Goal: Task Accomplishment & Management: Use online tool/utility

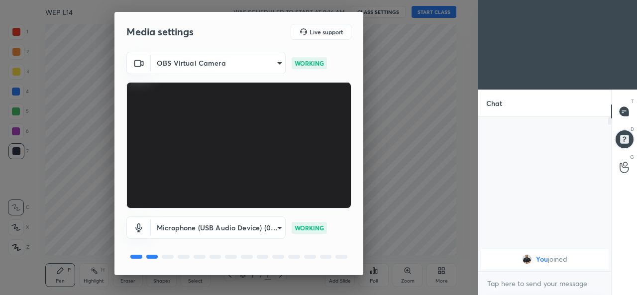
scroll to position [31, 0]
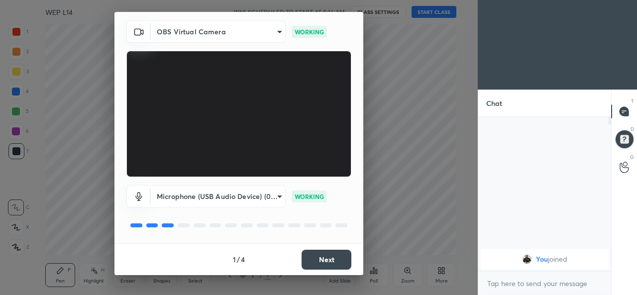
click at [312, 253] on button "Next" at bounding box center [327, 260] width 50 height 20
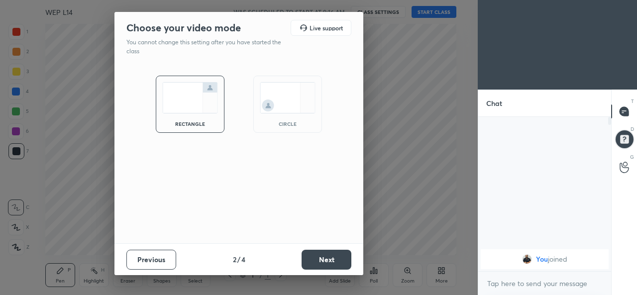
click at [316, 262] on button "Next" at bounding box center [327, 260] width 50 height 20
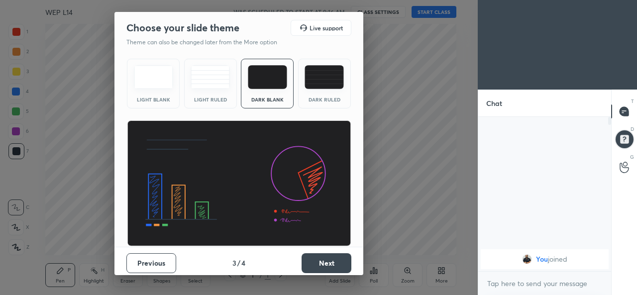
click at [315, 262] on button "Next" at bounding box center [327, 263] width 50 height 20
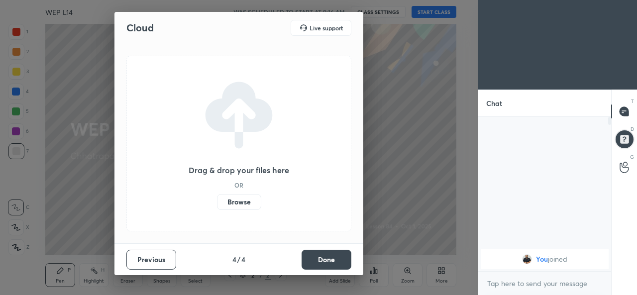
click at [242, 203] on label "Browse" at bounding box center [239, 202] width 44 height 16
click at [217, 203] on input "Browse" at bounding box center [217, 202] width 0 height 16
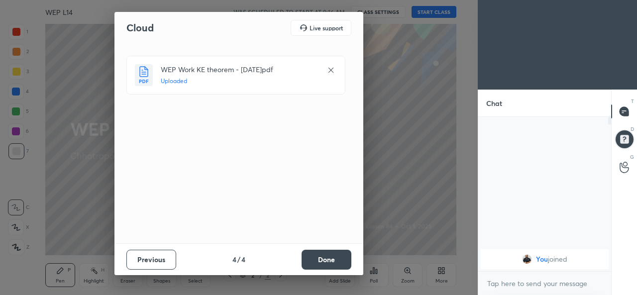
click at [319, 257] on button "Done" at bounding box center [327, 260] width 50 height 20
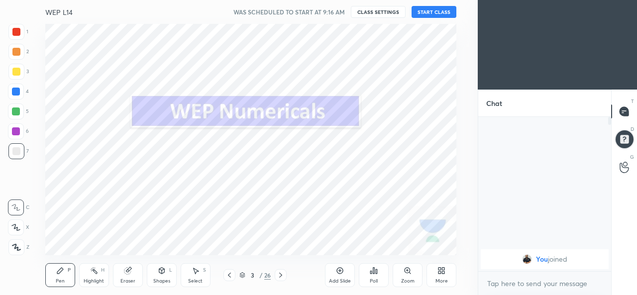
click at [426, 13] on button "START CLASS" at bounding box center [434, 12] width 45 height 12
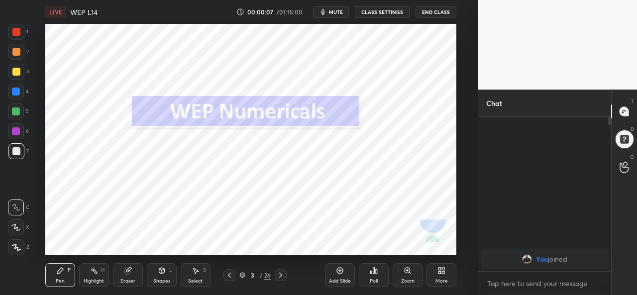
click at [282, 271] on icon at bounding box center [281, 275] width 8 height 8
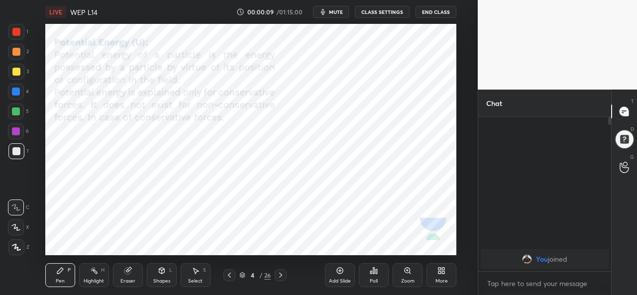
click at [281, 275] on icon at bounding box center [281, 275] width 8 height 8
click at [280, 277] on icon at bounding box center [281, 275] width 8 height 8
click at [281, 275] on icon at bounding box center [281, 275] width 8 height 8
click at [281, 276] on icon at bounding box center [281, 275] width 8 height 8
click at [281, 275] on icon at bounding box center [281, 275] width 8 height 8
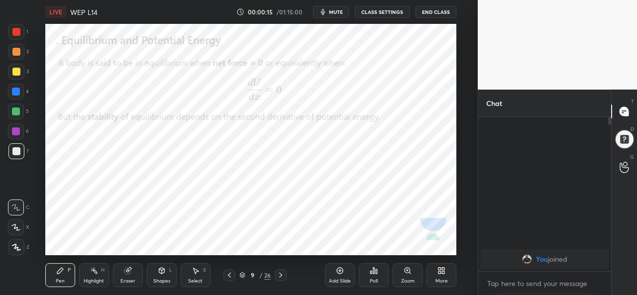
click at [281, 275] on icon at bounding box center [281, 275] width 8 height 8
click at [282, 274] on icon at bounding box center [281, 275] width 8 height 8
click at [281, 275] on icon at bounding box center [281, 275] width 8 height 8
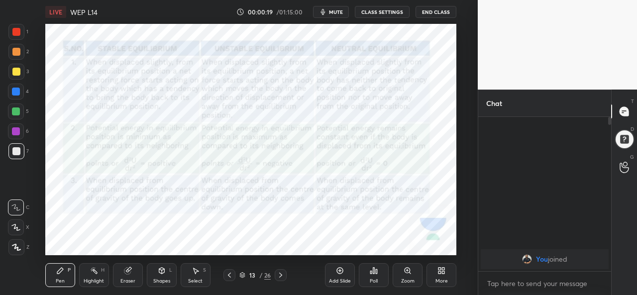
click at [282, 273] on icon at bounding box center [281, 275] width 8 height 8
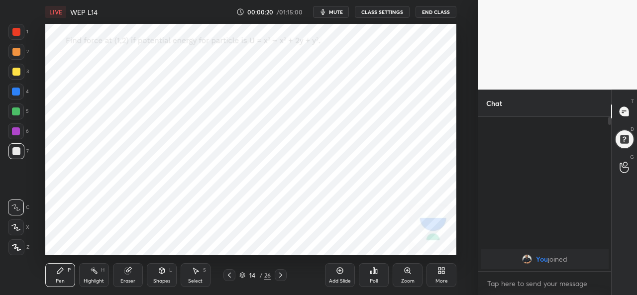
click at [281, 274] on icon at bounding box center [281, 275] width 8 height 8
click at [285, 271] on div at bounding box center [281, 275] width 12 height 12
click at [281, 275] on icon at bounding box center [281, 275] width 8 height 8
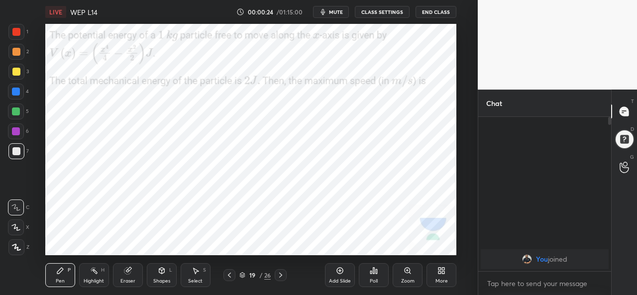
click at [281, 275] on icon at bounding box center [281, 275] width 8 height 8
click at [281, 274] on icon at bounding box center [280, 275] width 3 height 5
click at [281, 275] on icon at bounding box center [281, 275] width 8 height 8
click at [282, 271] on div at bounding box center [281, 275] width 12 height 12
click at [281, 271] on div at bounding box center [281, 275] width 12 height 12
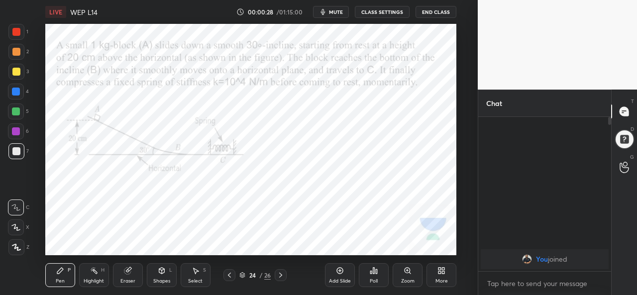
click at [281, 270] on div at bounding box center [281, 275] width 12 height 12
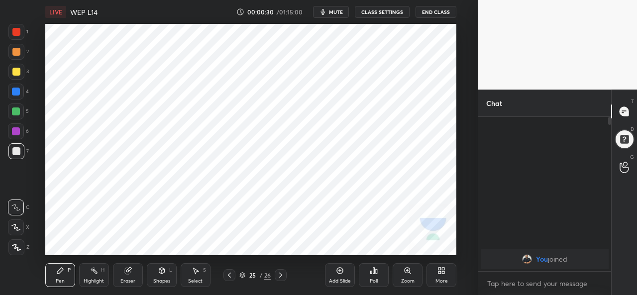
click at [230, 275] on icon at bounding box center [230, 275] width 8 height 8
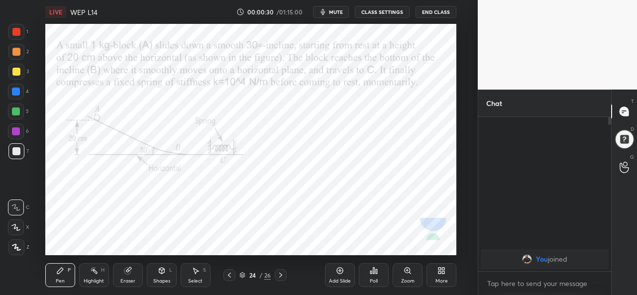
click at [231, 276] on icon at bounding box center [230, 275] width 8 height 8
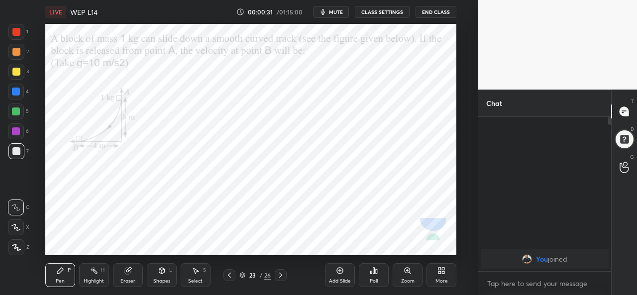
click at [229, 275] on icon at bounding box center [230, 275] width 8 height 8
click at [230, 275] on icon at bounding box center [230, 275] width 8 height 8
click at [229, 275] on icon at bounding box center [230, 275] width 8 height 8
click at [230, 275] on icon at bounding box center [230, 275] width 8 height 8
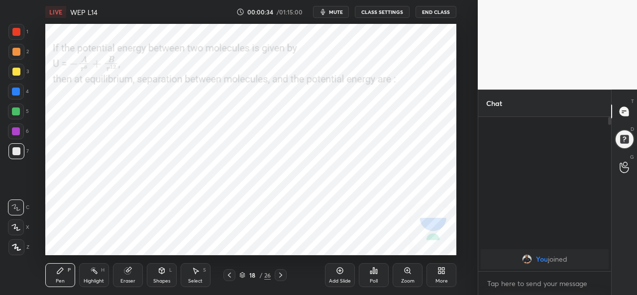
click at [229, 275] on icon at bounding box center [230, 275] width 8 height 8
click at [235, 273] on div at bounding box center [230, 275] width 12 height 12
click at [229, 275] on icon at bounding box center [230, 275] width 8 height 8
click at [230, 275] on icon at bounding box center [230, 275] width 8 height 8
click at [234, 278] on div at bounding box center [230, 275] width 12 height 12
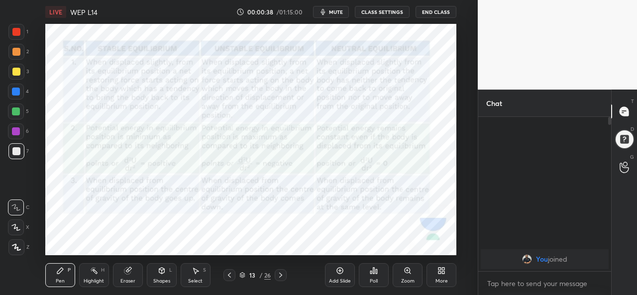
click at [235, 277] on div at bounding box center [230, 275] width 12 height 12
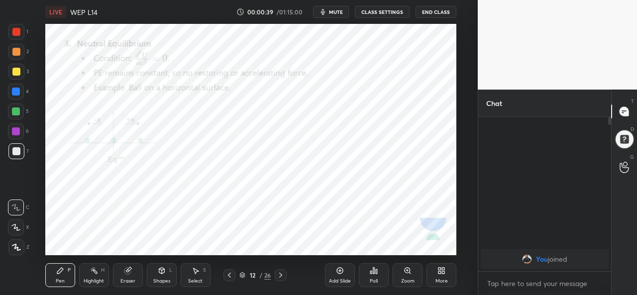
click at [233, 276] on icon at bounding box center [230, 275] width 8 height 8
click at [235, 277] on div at bounding box center [230, 275] width 12 height 12
click at [235, 278] on div at bounding box center [230, 275] width 12 height 12
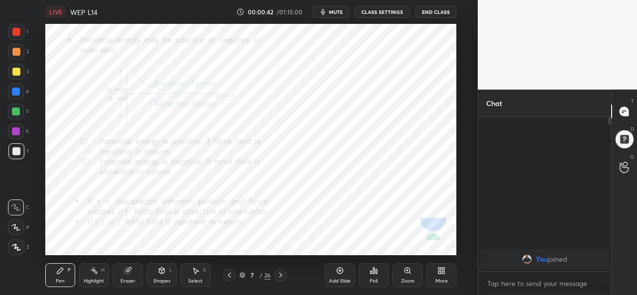
click at [280, 275] on icon at bounding box center [281, 275] width 8 height 8
click at [281, 275] on icon at bounding box center [281, 275] width 8 height 8
click at [282, 277] on icon at bounding box center [281, 275] width 8 height 8
click at [281, 276] on icon at bounding box center [281, 275] width 8 height 8
click at [281, 275] on icon at bounding box center [281, 275] width 8 height 8
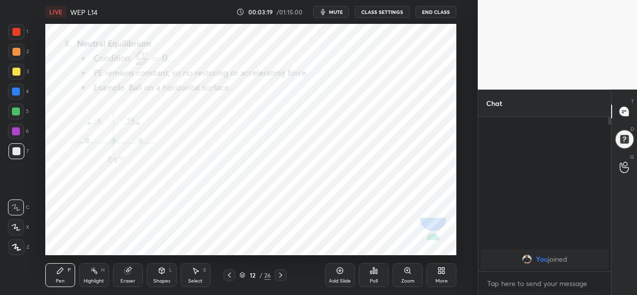
click at [284, 273] on icon at bounding box center [281, 275] width 8 height 8
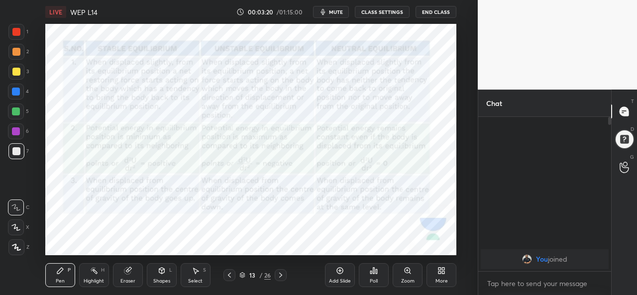
click at [281, 275] on icon at bounding box center [281, 275] width 8 height 8
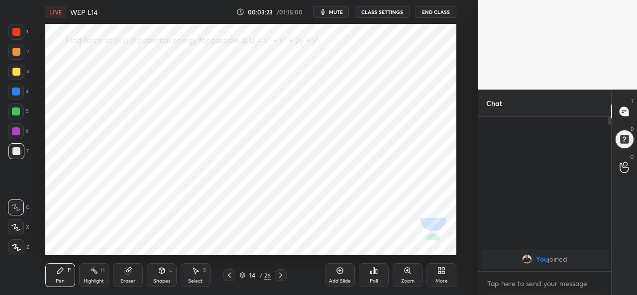
click at [282, 277] on icon at bounding box center [281, 275] width 8 height 8
click at [281, 275] on icon at bounding box center [281, 275] width 8 height 8
click at [435, 282] on div "More" at bounding box center [442, 275] width 30 height 24
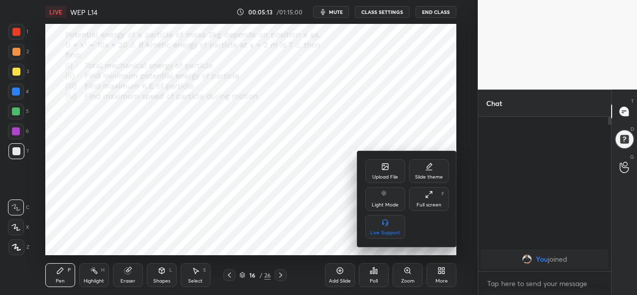
click at [391, 178] on div "Upload File" at bounding box center [385, 177] width 26 height 5
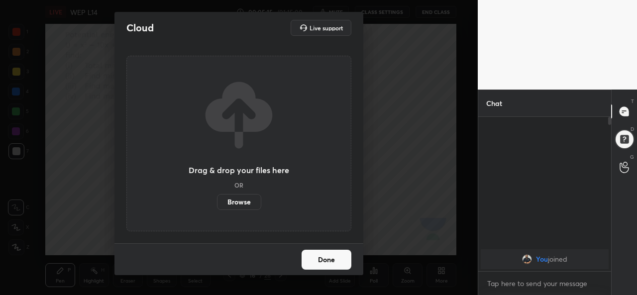
click at [252, 205] on label "Browse" at bounding box center [239, 202] width 44 height 16
click at [217, 205] on input "Browse" at bounding box center [217, 202] width 0 height 16
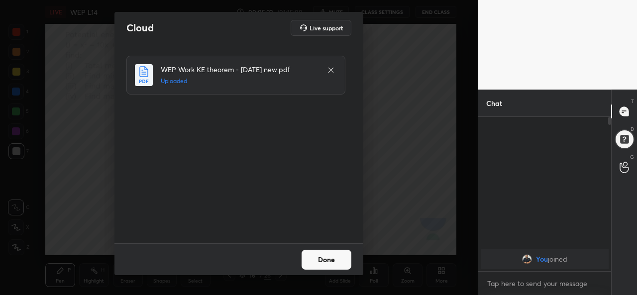
click at [328, 261] on button "Done" at bounding box center [327, 260] width 50 height 20
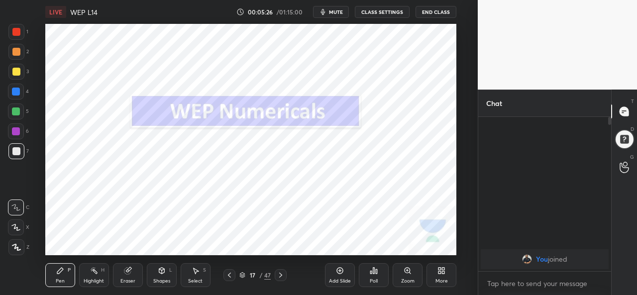
click at [229, 274] on icon at bounding box center [230, 275] width 8 height 8
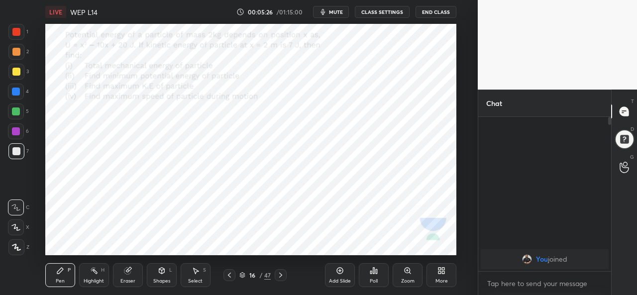
click at [230, 275] on icon at bounding box center [230, 275] width 8 height 8
click at [229, 276] on icon at bounding box center [230, 275] width 8 height 8
click at [281, 275] on icon at bounding box center [281, 275] width 8 height 8
click at [14, 97] on div at bounding box center [16, 92] width 16 height 16
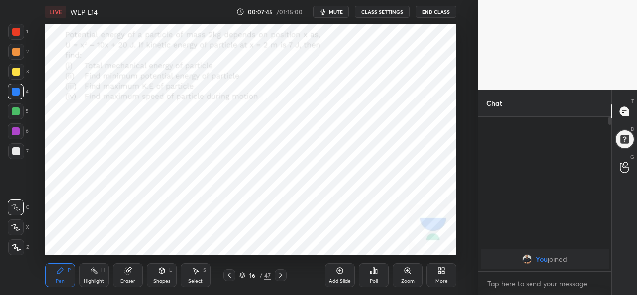
click at [341, 281] on div "Add Slide" at bounding box center [340, 281] width 22 height 5
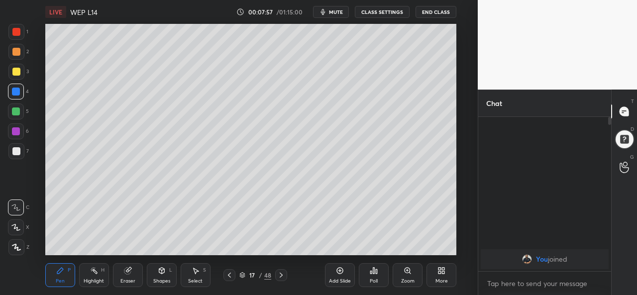
click at [128, 272] on icon at bounding box center [127, 271] width 6 height 6
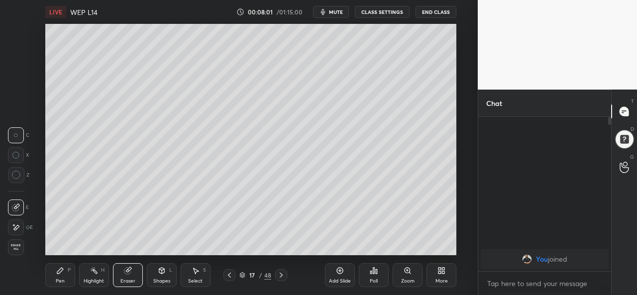
click at [67, 280] on div "Pen P" at bounding box center [60, 275] width 30 height 24
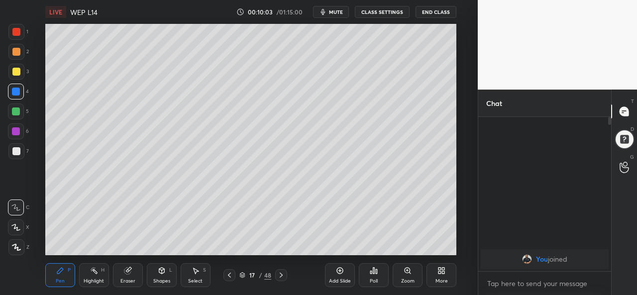
click at [230, 276] on icon at bounding box center [230, 275] width 8 height 8
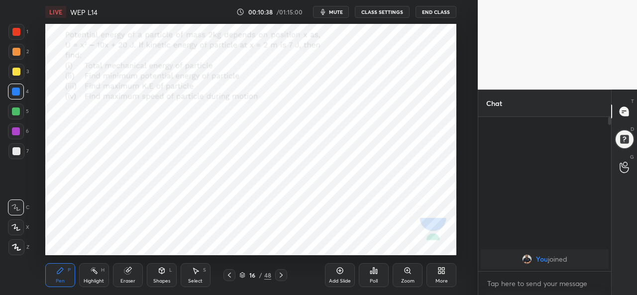
click at [281, 275] on icon at bounding box center [281, 275] width 8 height 8
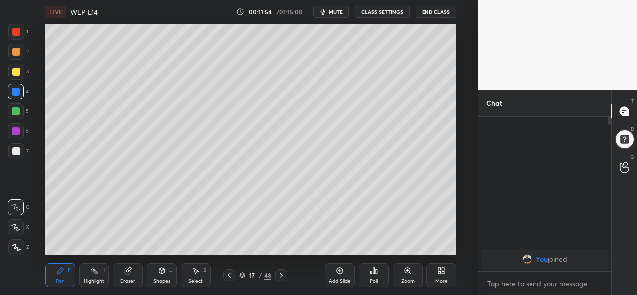
click at [340, 272] on icon at bounding box center [340, 271] width 8 height 8
click at [281, 275] on icon at bounding box center [281, 275] width 8 height 8
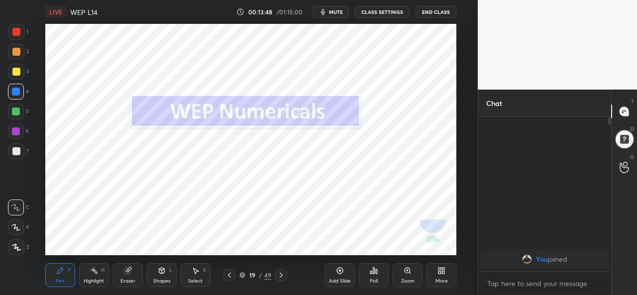
click at [281, 275] on icon at bounding box center [281, 275] width 8 height 8
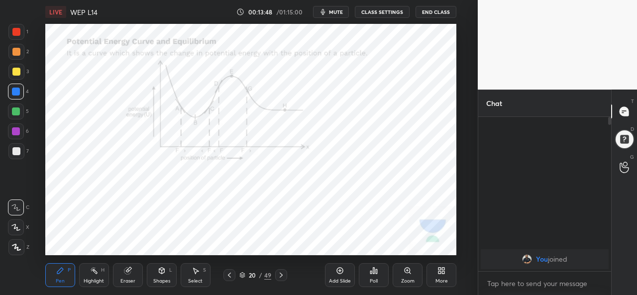
click at [281, 275] on icon at bounding box center [281, 275] width 8 height 8
click at [230, 277] on icon at bounding box center [229, 275] width 3 height 5
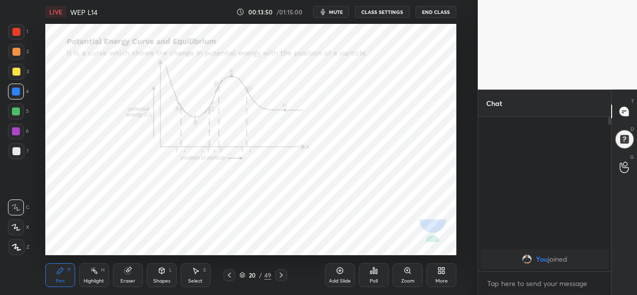
click at [230, 277] on icon at bounding box center [229, 275] width 3 height 5
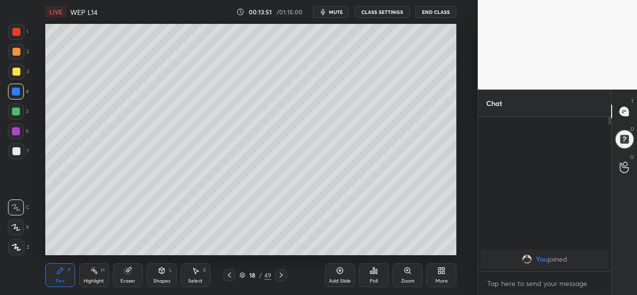
click at [229, 275] on icon at bounding box center [230, 275] width 8 height 8
click at [230, 274] on icon at bounding box center [229, 275] width 3 height 5
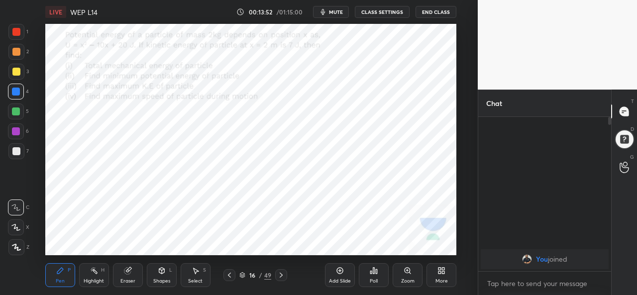
click at [230, 274] on icon at bounding box center [229, 275] width 3 height 5
click at [281, 275] on icon at bounding box center [281, 275] width 8 height 8
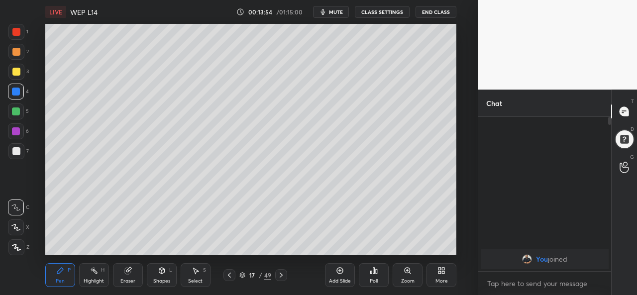
click at [284, 276] on icon at bounding box center [281, 275] width 8 height 8
click at [285, 277] on div at bounding box center [281, 275] width 12 height 12
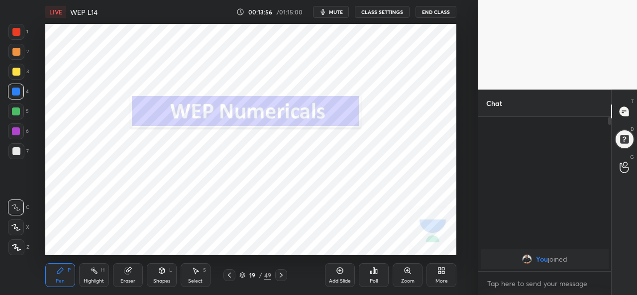
click at [286, 278] on div at bounding box center [281, 275] width 12 height 12
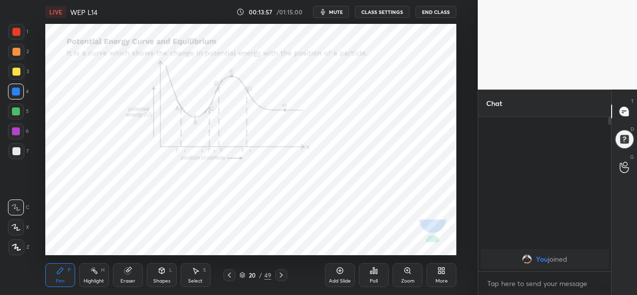
click at [229, 273] on icon at bounding box center [230, 275] width 8 height 8
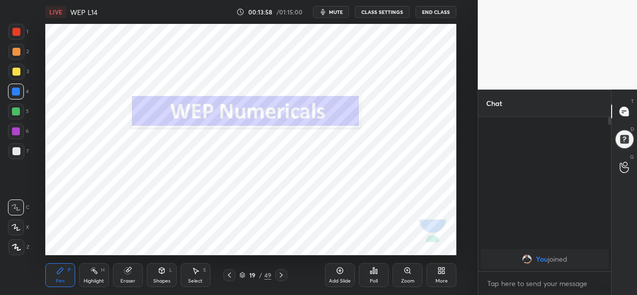
click at [230, 274] on icon at bounding box center [230, 275] width 8 height 8
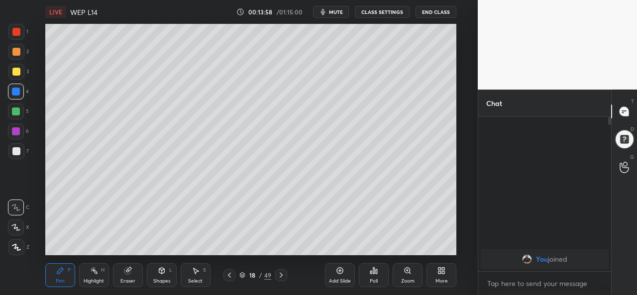
click at [230, 275] on icon at bounding box center [230, 275] width 8 height 8
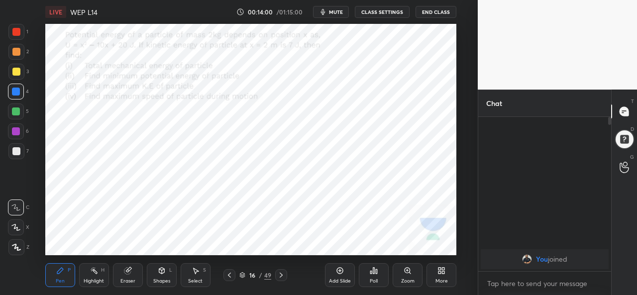
click at [231, 275] on icon at bounding box center [230, 275] width 8 height 8
click at [229, 275] on icon at bounding box center [230, 275] width 8 height 8
click at [234, 275] on div at bounding box center [230, 275] width 12 height 12
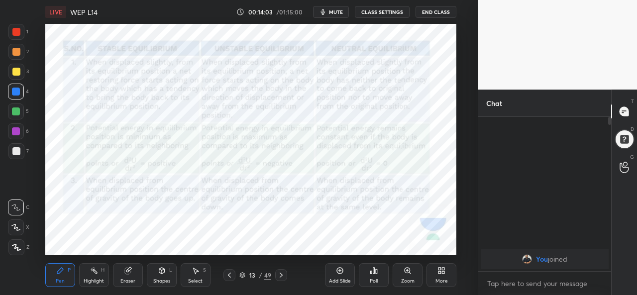
click at [230, 275] on icon at bounding box center [230, 275] width 8 height 8
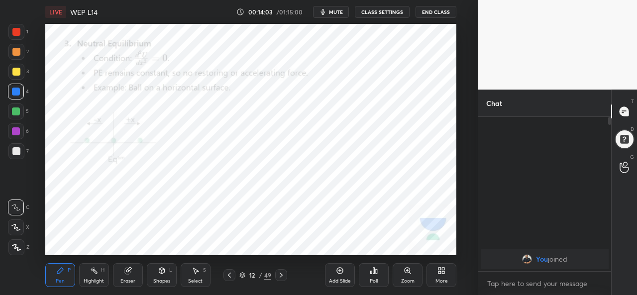
click at [229, 275] on icon at bounding box center [230, 275] width 8 height 8
click at [282, 273] on icon at bounding box center [281, 275] width 8 height 8
click at [281, 275] on icon at bounding box center [281, 275] width 8 height 8
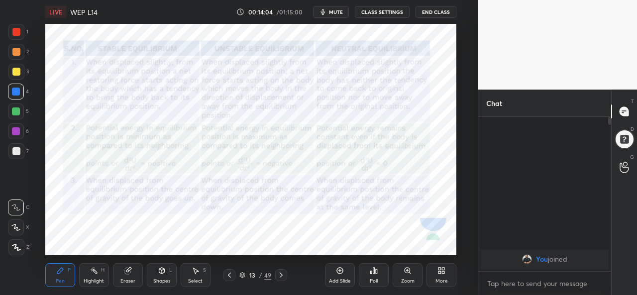
click at [281, 275] on icon at bounding box center [281, 275] width 8 height 8
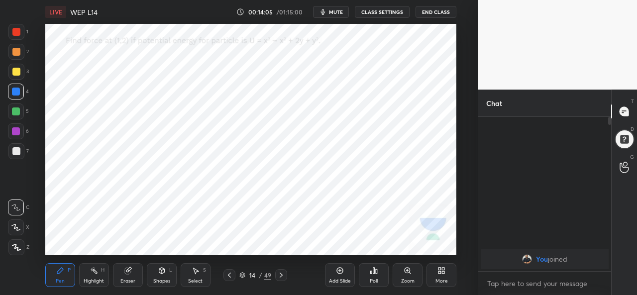
click at [281, 275] on icon at bounding box center [281, 275] width 8 height 8
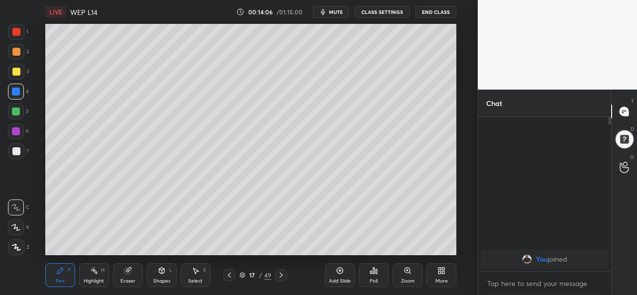
click at [281, 275] on icon at bounding box center [281, 275] width 8 height 8
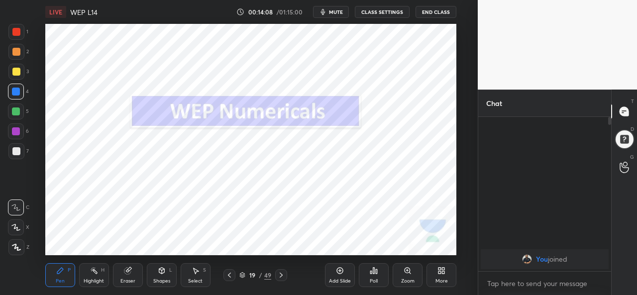
click at [281, 275] on icon at bounding box center [281, 275] width 8 height 8
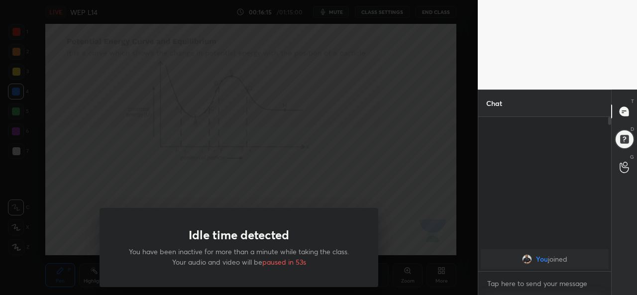
click at [80, 177] on div "Idle time detected You have been inactive for more than a minute while taking t…" at bounding box center [239, 147] width 478 height 295
click at [86, 192] on div "Idle time detected You have been inactive for more than a minute while taking t…" at bounding box center [239, 147] width 478 height 295
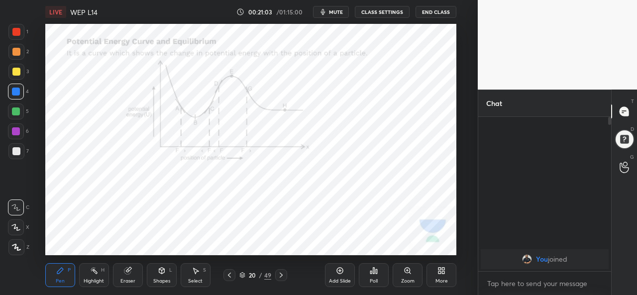
click at [281, 275] on icon at bounding box center [281, 275] width 8 height 8
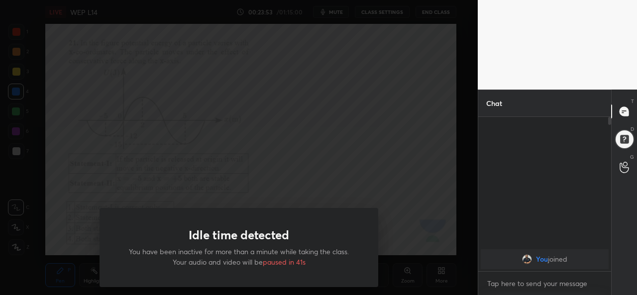
click at [336, 161] on div "Idle time detected You have been inactive for more than a minute while taking t…" at bounding box center [239, 147] width 478 height 295
click at [333, 160] on div at bounding box center [239, 147] width 478 height 295
click at [289, 173] on div "Idle time detected You have been inactive for more than a minute while taking t…" at bounding box center [239, 147] width 478 height 295
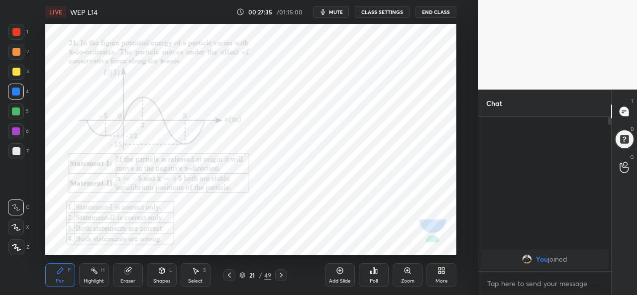
click at [281, 275] on icon at bounding box center [281, 275] width 8 height 8
click at [282, 275] on icon at bounding box center [281, 275] width 3 height 5
click at [281, 275] on icon at bounding box center [281, 275] width 8 height 8
click at [129, 279] on div "Eraser" at bounding box center [128, 281] width 15 height 5
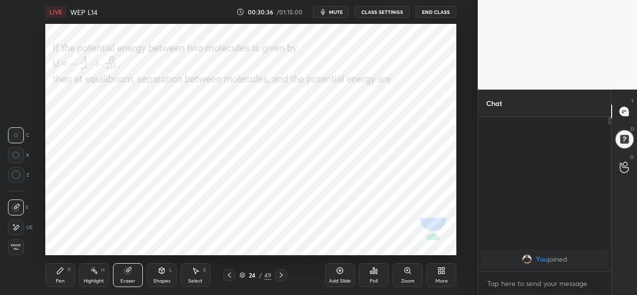
click at [64, 277] on div "Pen P" at bounding box center [60, 275] width 30 height 24
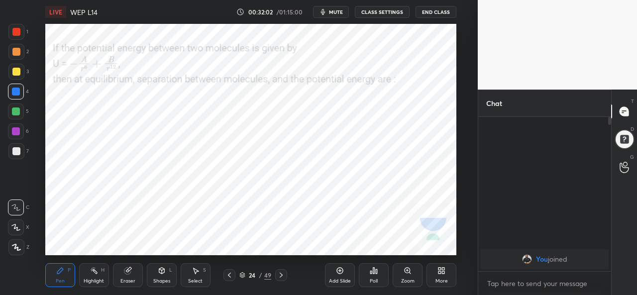
click at [15, 131] on div at bounding box center [16, 131] width 8 height 8
click at [281, 275] on icon at bounding box center [281, 275] width 8 height 8
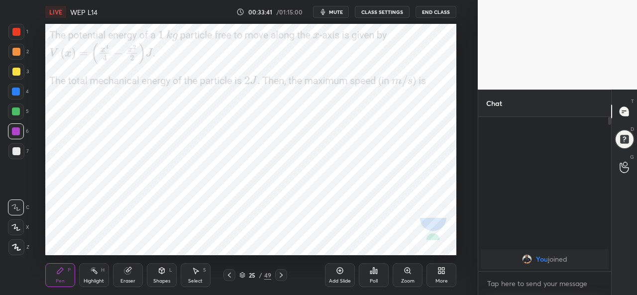
click at [229, 275] on icon at bounding box center [230, 275] width 8 height 8
click at [346, 279] on div "Add Slide" at bounding box center [340, 281] width 22 height 5
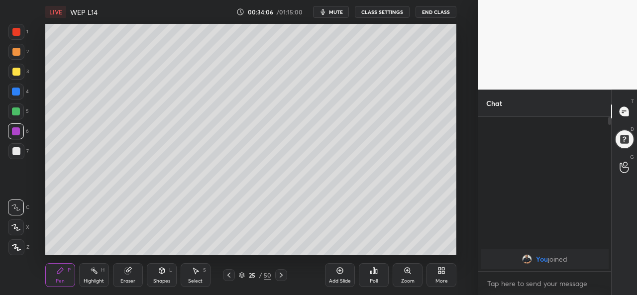
click at [230, 274] on icon at bounding box center [229, 275] width 8 height 8
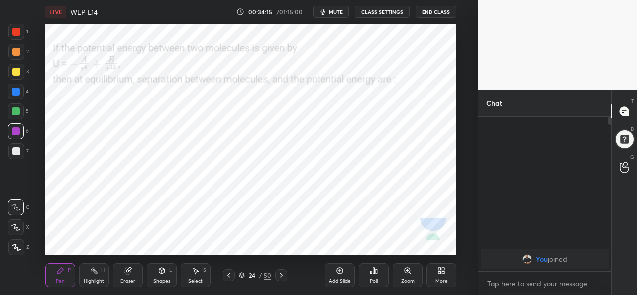
click at [281, 275] on icon at bounding box center [281, 275] width 8 height 8
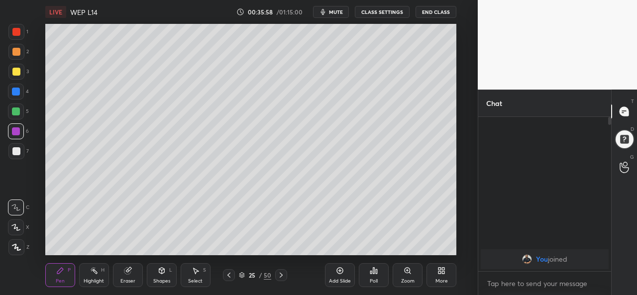
click at [280, 276] on icon at bounding box center [281, 275] width 8 height 8
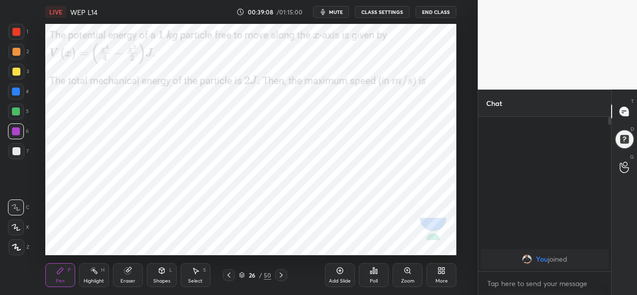
click at [14, 93] on div at bounding box center [16, 92] width 8 height 8
click at [15, 74] on div at bounding box center [16, 72] width 8 height 8
click at [132, 279] on div "Eraser" at bounding box center [128, 281] width 15 height 5
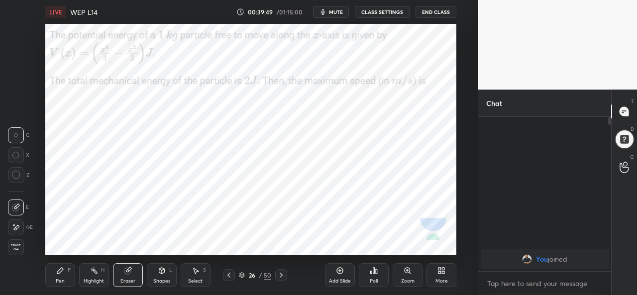
click at [64, 279] on div "Pen" at bounding box center [60, 281] width 9 height 5
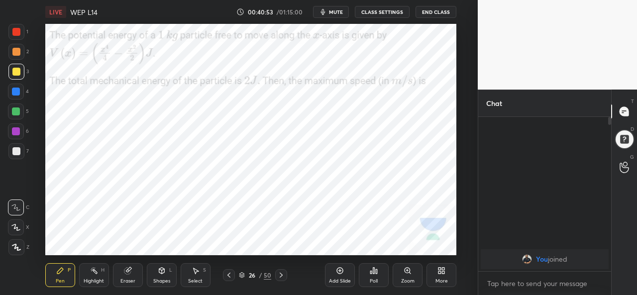
click at [340, 274] on icon at bounding box center [340, 271] width 6 height 6
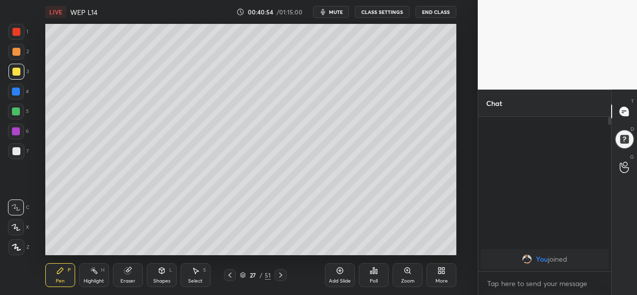
click at [58, 279] on div "Pen" at bounding box center [60, 281] width 9 height 5
click at [15, 129] on div at bounding box center [16, 131] width 8 height 8
click at [337, 277] on div "Add Slide" at bounding box center [340, 275] width 30 height 24
click at [281, 276] on icon at bounding box center [281, 275] width 8 height 8
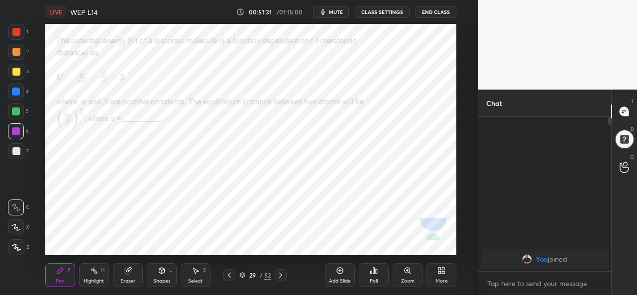
click at [14, 111] on div at bounding box center [16, 112] width 8 height 8
click at [334, 250] on div "Add Slide Poll Zoom More" at bounding box center [390, 275] width 131 height 56
click at [345, 251] on div "Add Slide Poll Zoom More" at bounding box center [390, 275] width 131 height 56
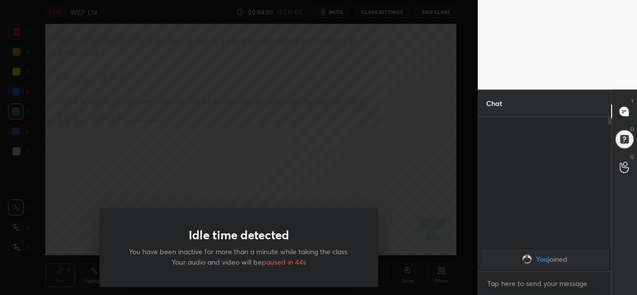
click at [194, 168] on div "Idle time detected You have been inactive for more than a minute while taking t…" at bounding box center [239, 147] width 478 height 295
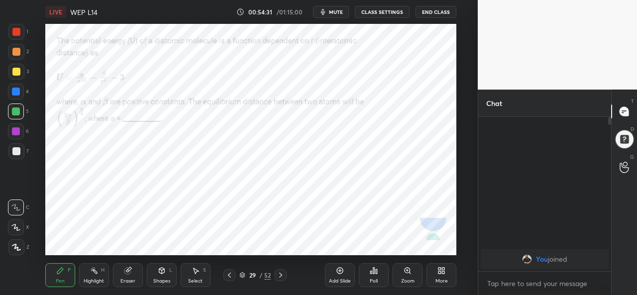
click at [281, 275] on icon at bounding box center [281, 275] width 8 height 8
click at [281, 276] on icon at bounding box center [280, 275] width 3 height 5
click at [282, 269] on div at bounding box center [281, 275] width 12 height 12
click at [281, 276] on icon at bounding box center [280, 275] width 3 height 5
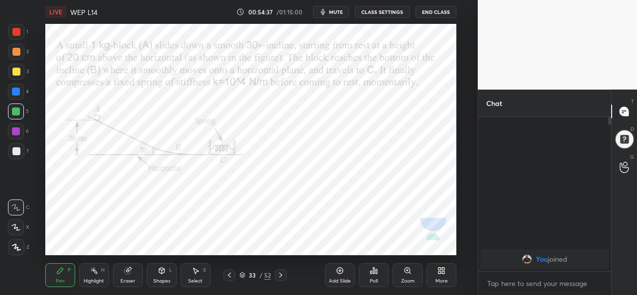
click at [281, 275] on icon at bounding box center [281, 275] width 8 height 8
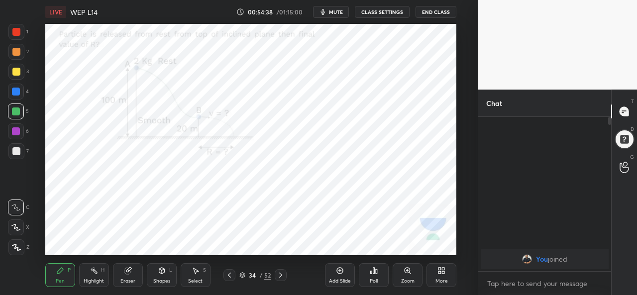
click at [281, 275] on icon at bounding box center [281, 275] width 8 height 8
click at [230, 275] on icon at bounding box center [230, 275] width 8 height 8
click at [230, 274] on icon at bounding box center [230, 275] width 8 height 8
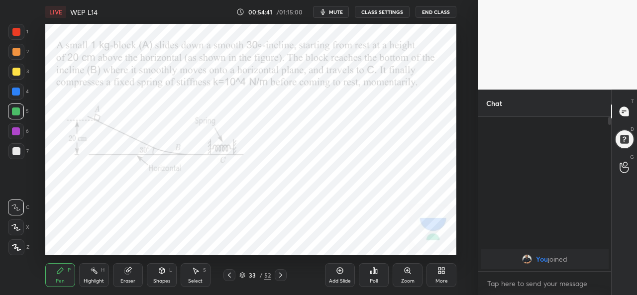
click at [230, 274] on icon at bounding box center [230, 275] width 8 height 8
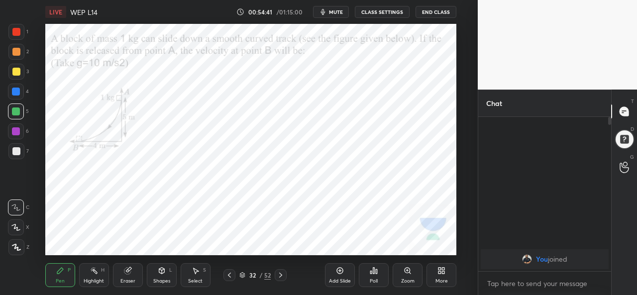
click at [230, 274] on icon at bounding box center [230, 275] width 8 height 8
click at [337, 282] on div "Add Slide" at bounding box center [340, 281] width 22 height 5
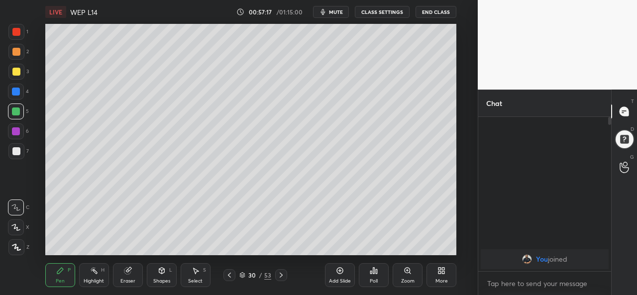
click at [126, 272] on icon at bounding box center [127, 271] width 6 height 6
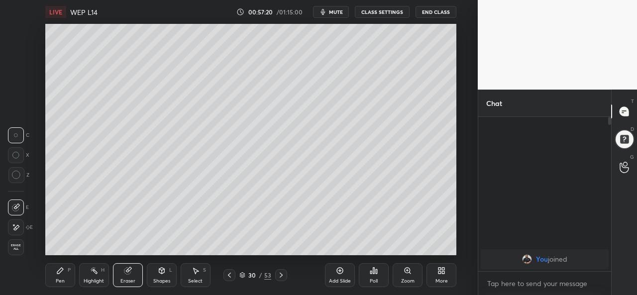
click at [67, 274] on div "Pen P" at bounding box center [60, 275] width 30 height 24
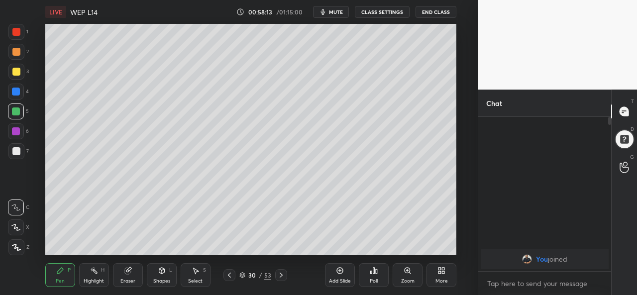
click at [432, 14] on button "End Class" at bounding box center [436, 12] width 41 height 12
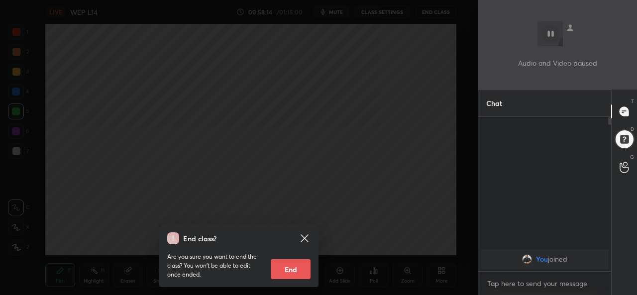
click at [288, 274] on button "End" at bounding box center [291, 269] width 40 height 20
type textarea "x"
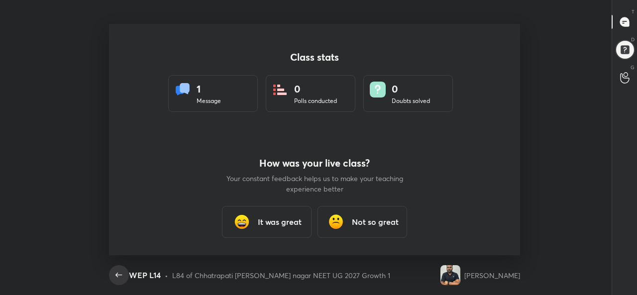
click at [119, 273] on icon "button" at bounding box center [119, 275] width 12 height 12
